Goal: Task Accomplishment & Management: Complete application form

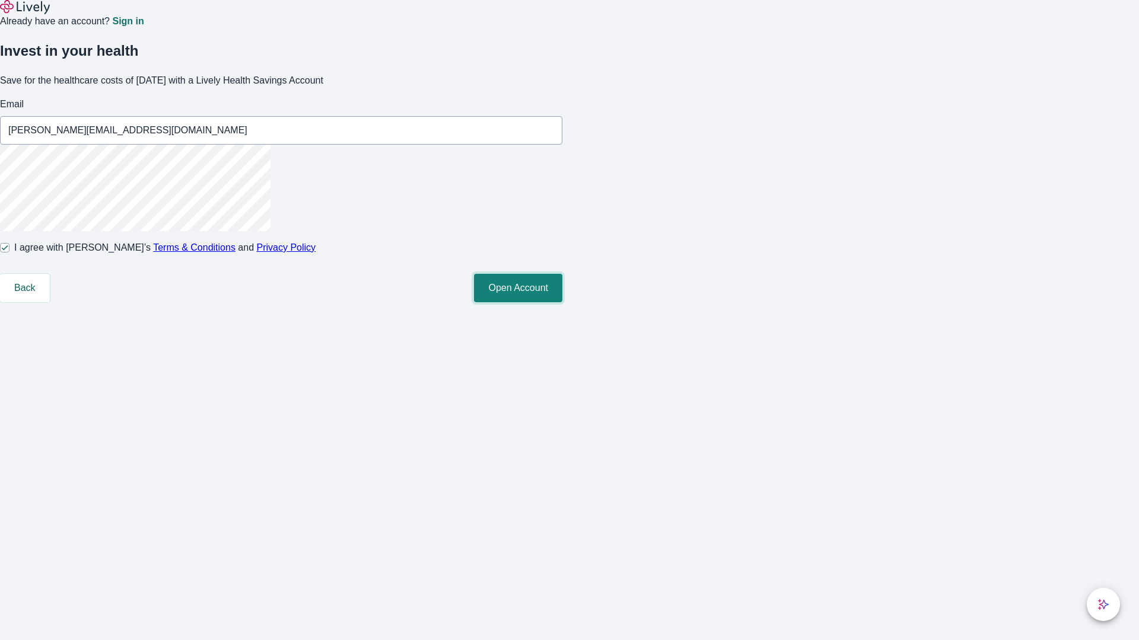
click at [562, 302] on button "Open Account" at bounding box center [518, 288] width 88 height 28
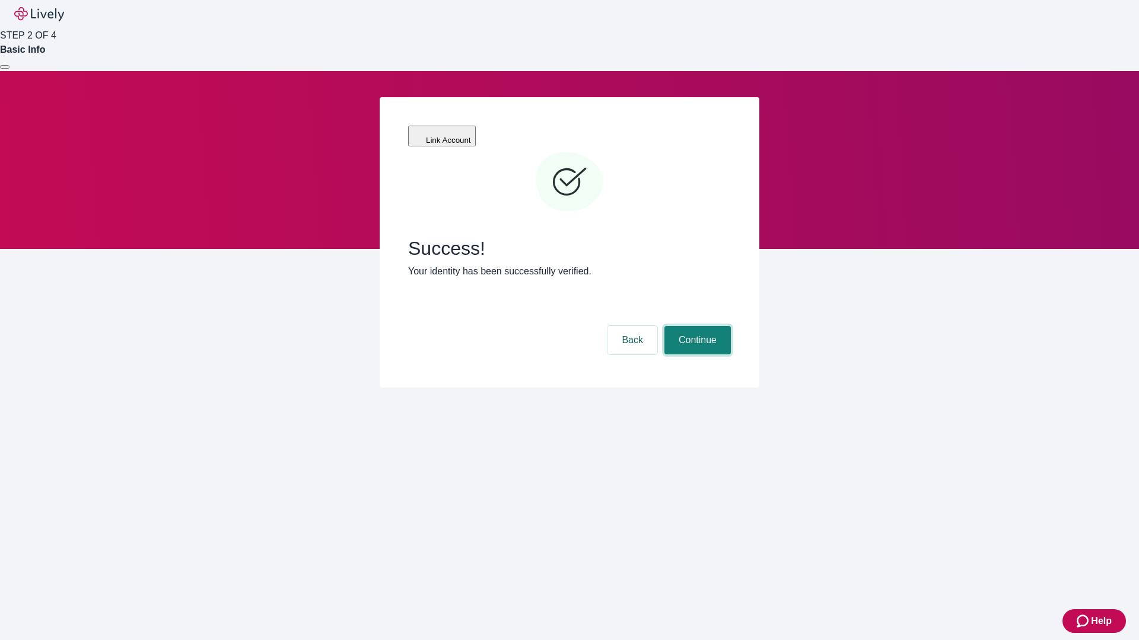
click at [696, 326] on button "Continue" at bounding box center [697, 340] width 66 height 28
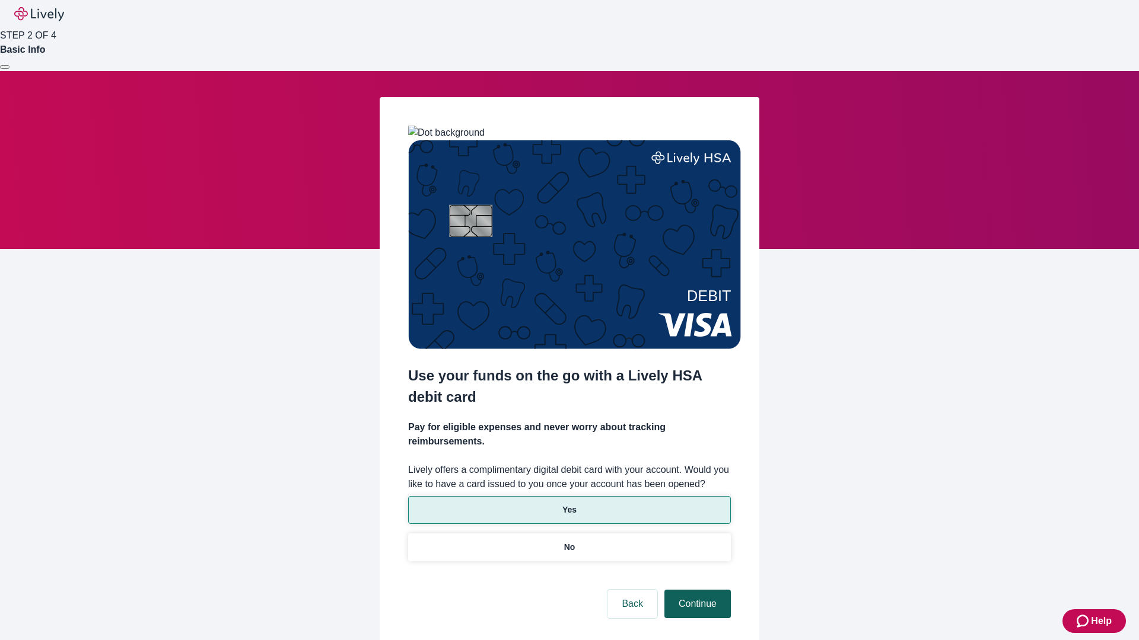
click at [569, 541] on p "No" at bounding box center [569, 547] width 11 height 12
click at [696, 590] on button "Continue" at bounding box center [697, 604] width 66 height 28
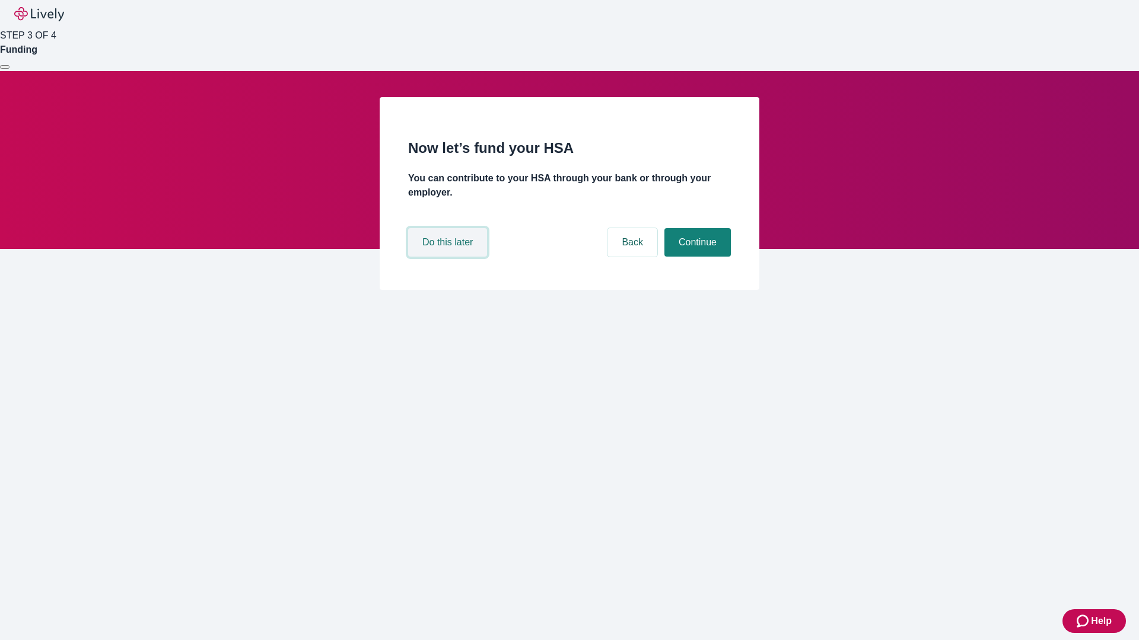
click at [449, 257] on button "Do this later" at bounding box center [447, 242] width 79 height 28
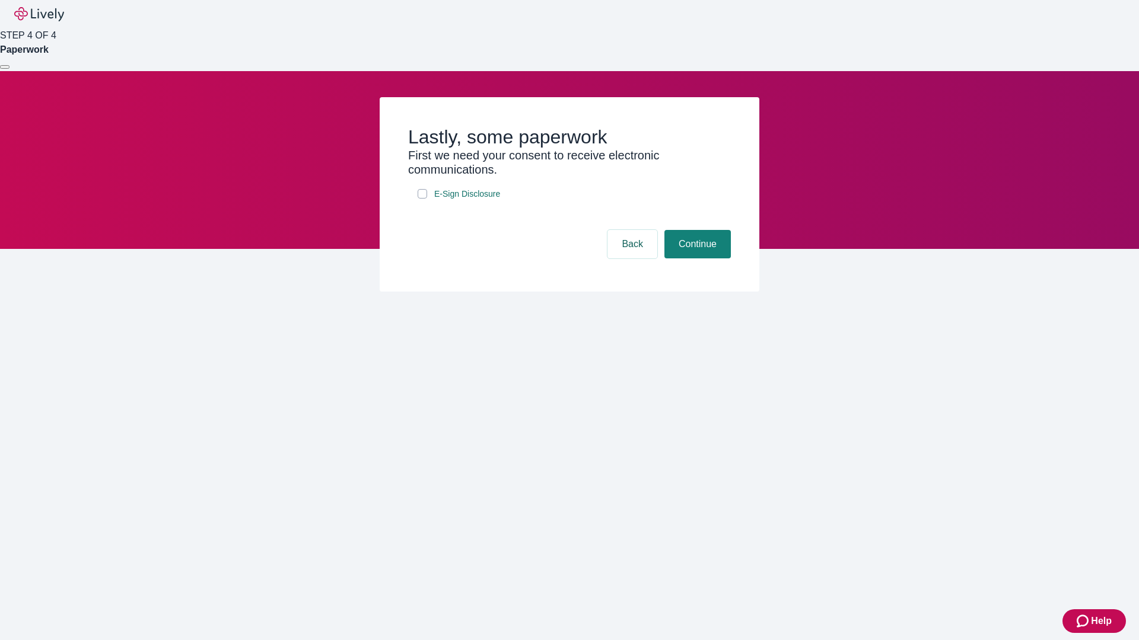
click at [422, 199] on input "E-Sign Disclosure" at bounding box center [421, 193] width 9 height 9
checkbox input "true"
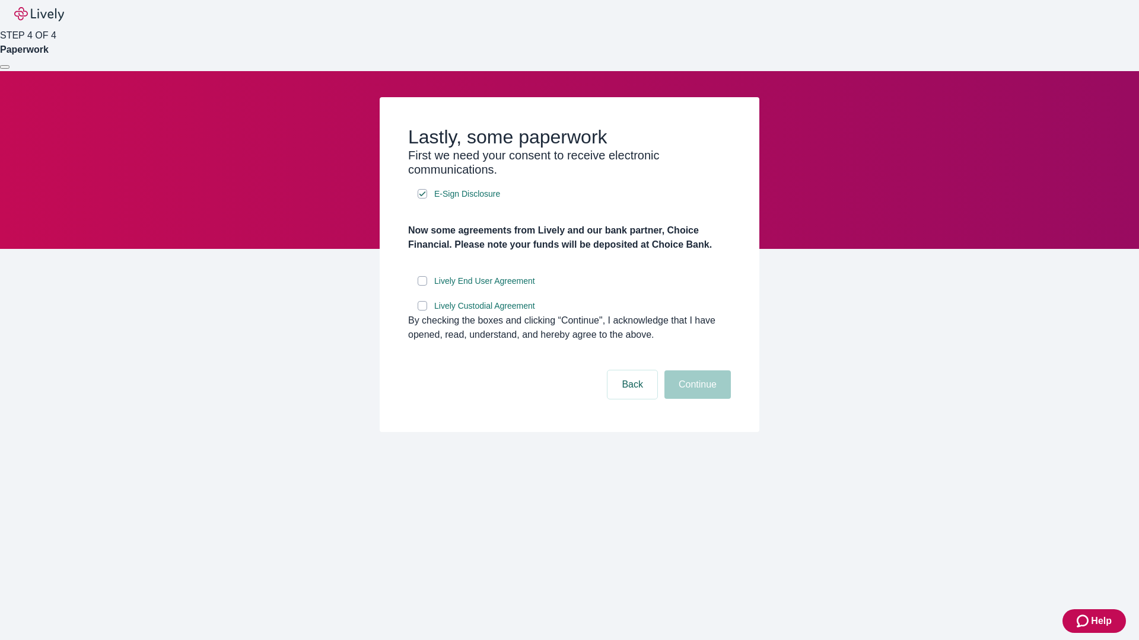
click at [422, 286] on input "Lively End User Agreement" at bounding box center [421, 280] width 9 height 9
checkbox input "true"
click at [422, 311] on input "Lively Custodial Agreement" at bounding box center [421, 305] width 9 height 9
checkbox input "true"
click at [696, 399] on button "Continue" at bounding box center [697, 385] width 66 height 28
